Goal: Task Accomplishment & Management: Manage account settings

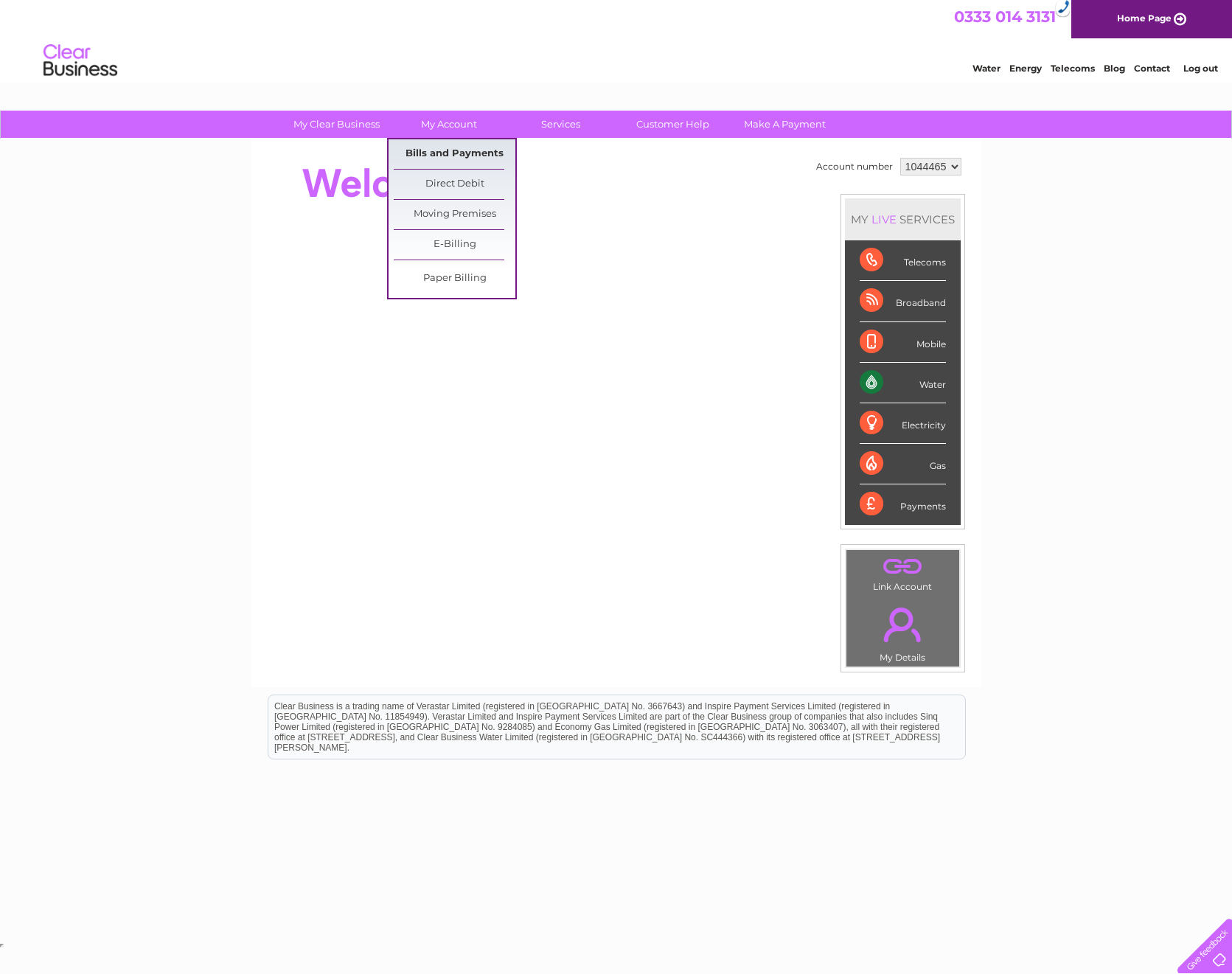
click at [455, 157] on link "Bills and Payments" at bounding box center [454, 154] width 122 height 30
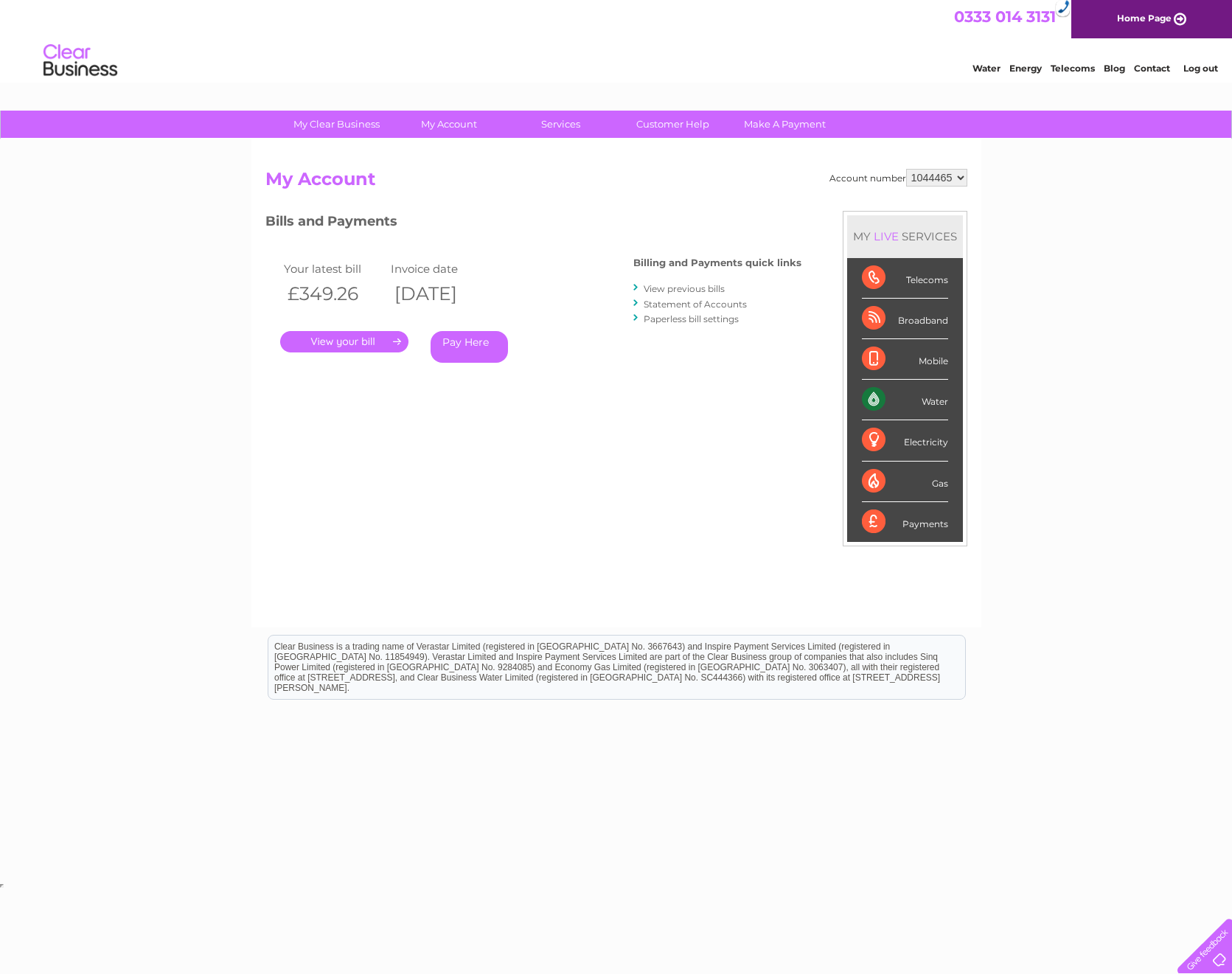
click at [378, 343] on link "." at bounding box center [345, 341] width 128 height 21
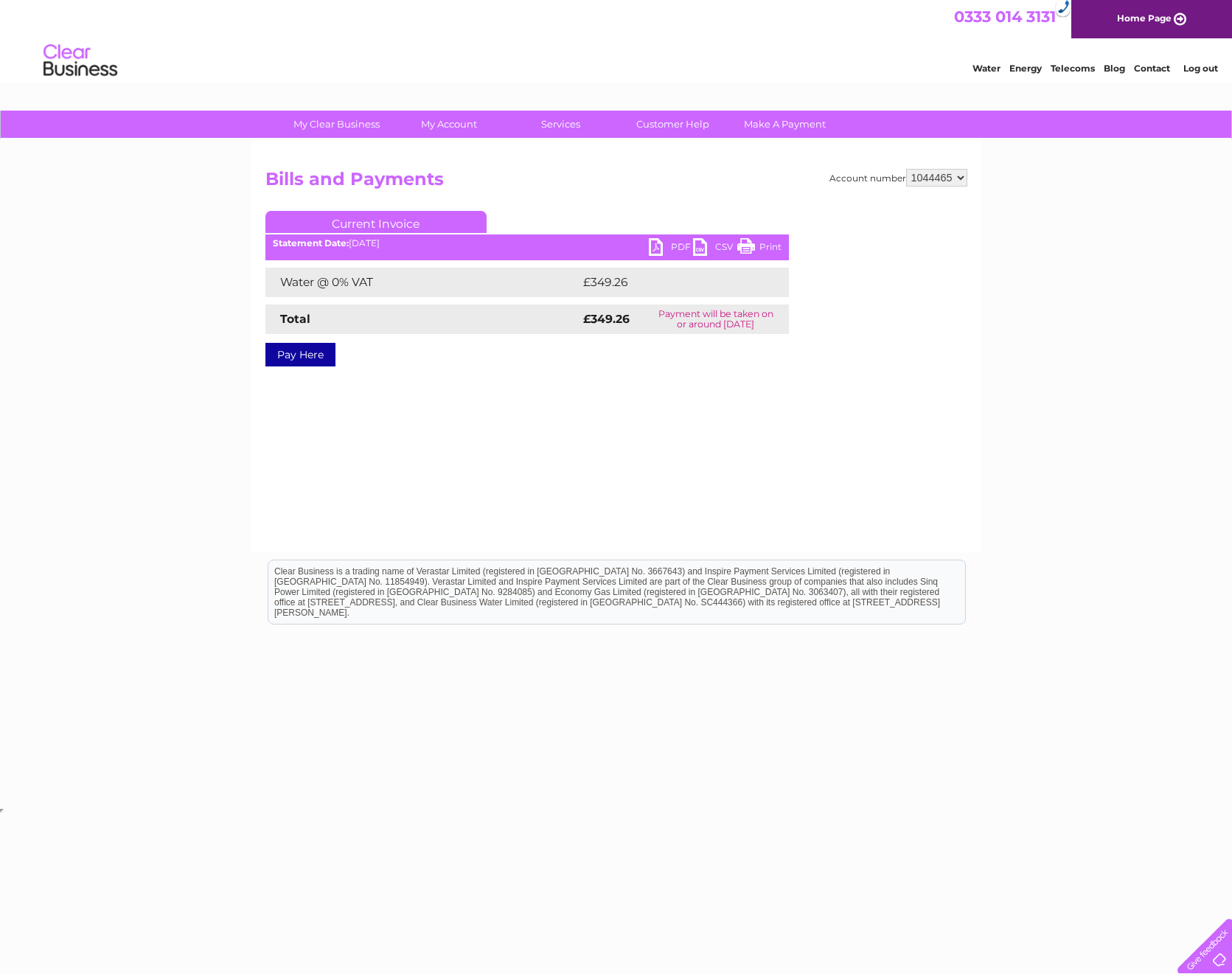
click at [659, 248] on link "PDF" at bounding box center [671, 249] width 44 height 21
